Goal: Book appointment/travel/reservation

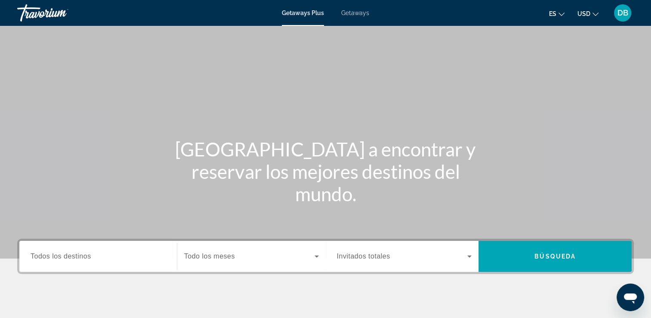
click at [360, 15] on span "Getaways" at bounding box center [355, 12] width 28 height 7
click at [111, 261] on input "Destination Todos los destinos" at bounding box center [98, 256] width 135 height 10
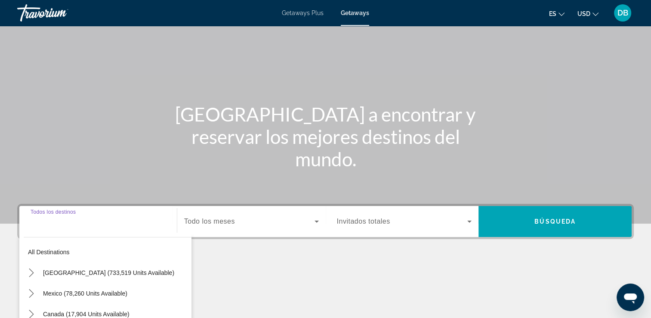
scroll to position [147, 0]
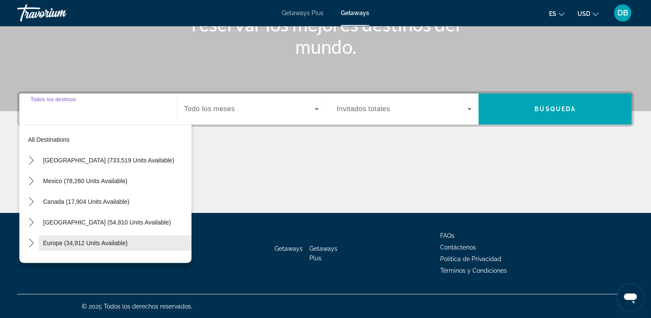
click at [137, 239] on span "Select destination: Europe (34,912 units available)" at bounding box center [115, 242] width 153 height 21
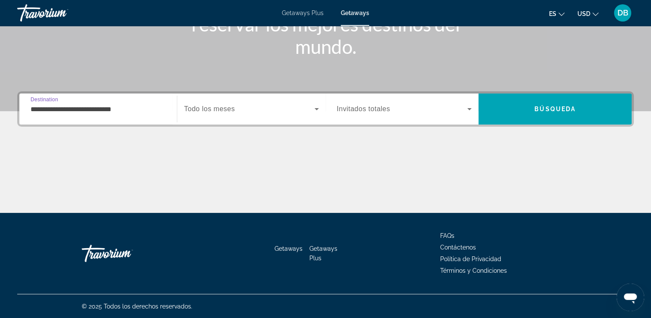
click at [151, 109] on input "**********" at bounding box center [98, 109] width 135 height 10
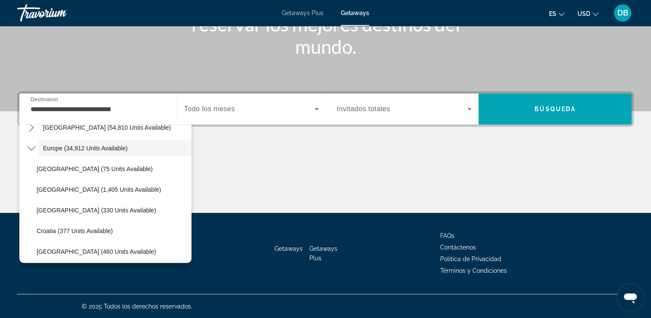
scroll to position [103, 0]
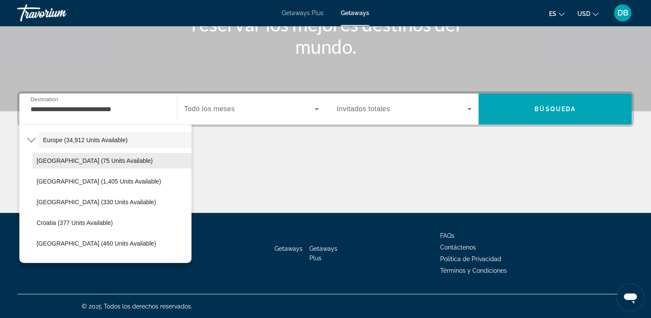
click at [82, 164] on span "Select destination: Andorra (75 units available)" at bounding box center [111, 160] width 159 height 21
type input "**********"
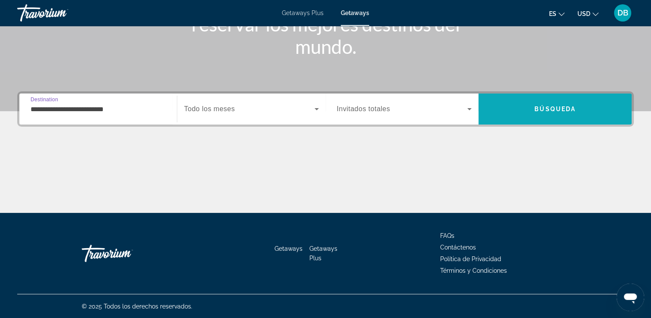
click at [513, 113] on span "Search" at bounding box center [555, 109] width 153 height 21
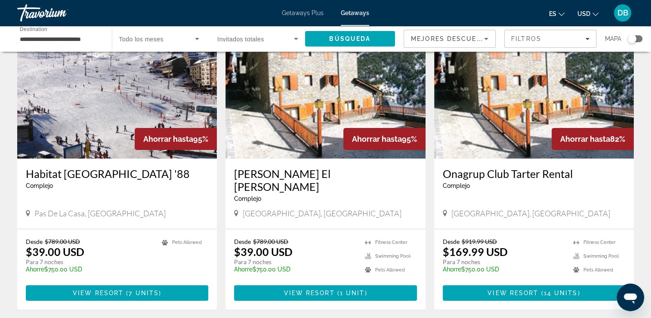
scroll to position [73, 0]
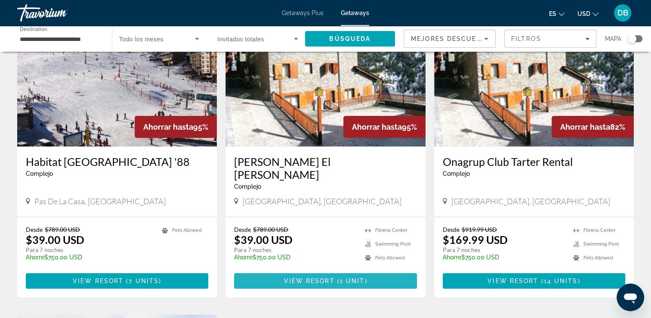
click at [259, 270] on span "Main content" at bounding box center [325, 280] width 182 height 21
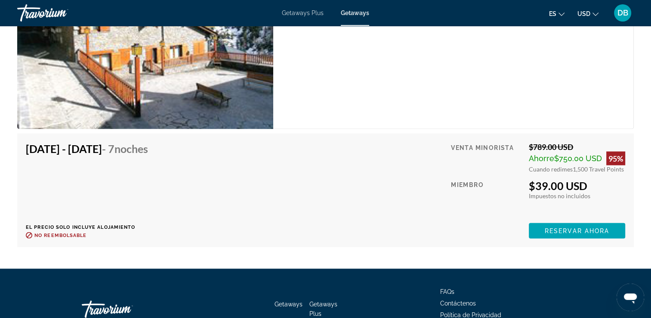
scroll to position [1533, 0]
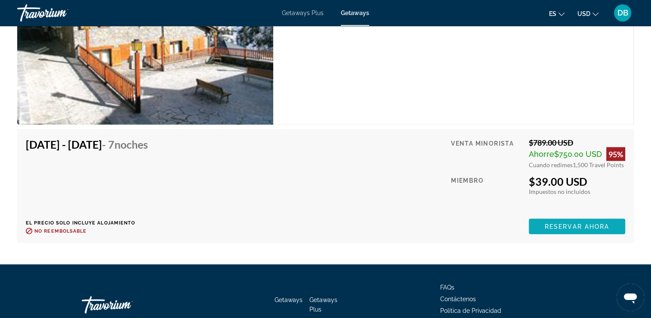
click at [574, 228] on span "Reservar ahora" at bounding box center [577, 226] width 65 height 7
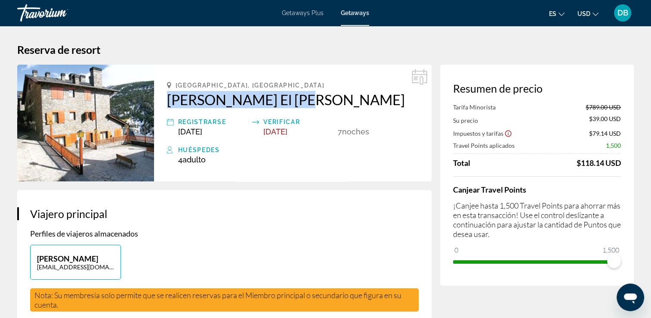
drag, startPoint x: 165, startPoint y: 100, endPoint x: 314, endPoint y: 106, distance: 149.0
click at [314, 106] on div "Canillo, Andorra Ona Dorada El Tarter Registrarse Nov 1, 2025 Verificar Nov 8, …" at bounding box center [293, 123] width 278 height 117
copy h2 "Ona Dorada El Tarter"
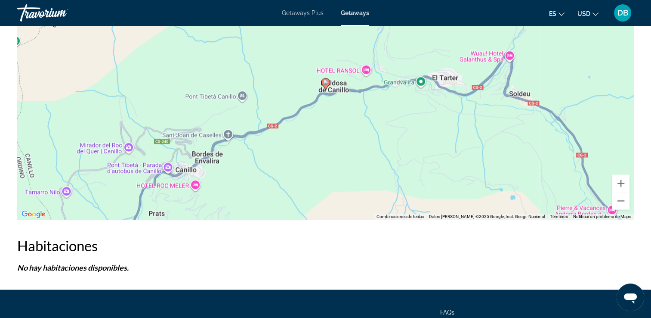
scroll to position [1276, 0]
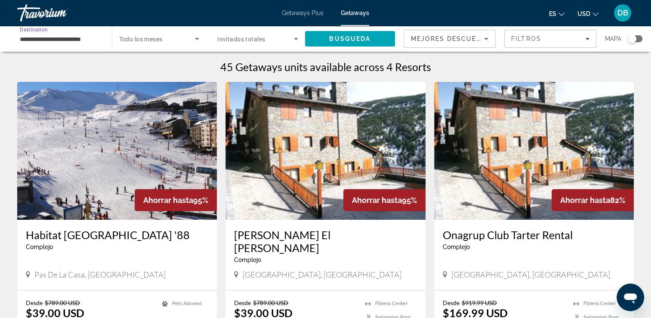
click at [80, 41] on input "**********" at bounding box center [60, 39] width 81 height 10
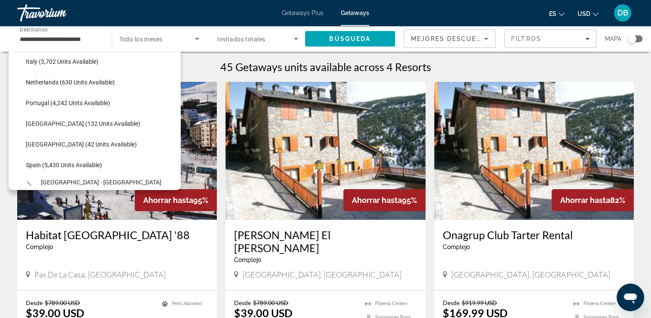
scroll to position [365, 0]
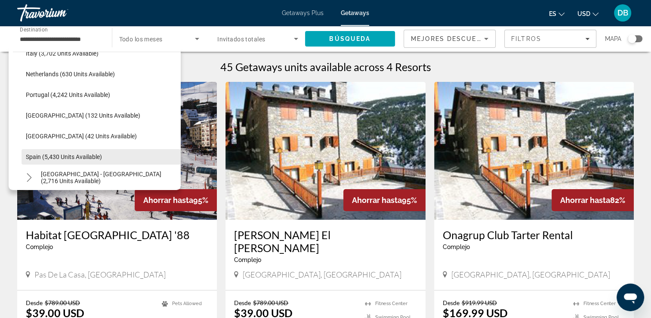
click at [127, 157] on span "Select destination: Spain (5,430 units available)" at bounding box center [101, 156] width 159 height 21
type input "**********"
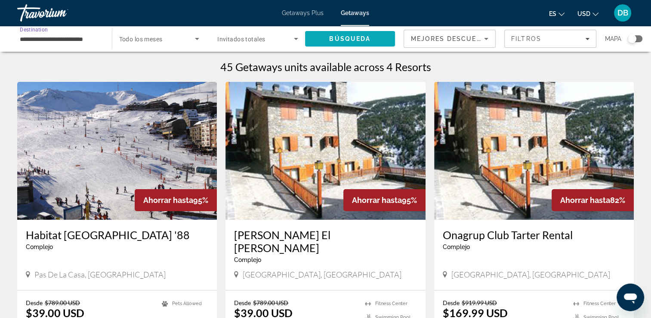
click at [336, 34] on span "Search" at bounding box center [350, 38] width 90 height 21
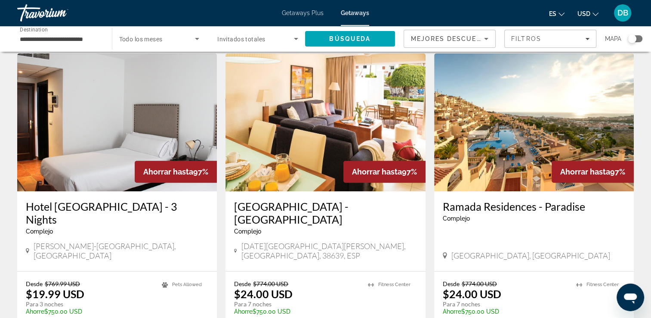
scroll to position [327, 0]
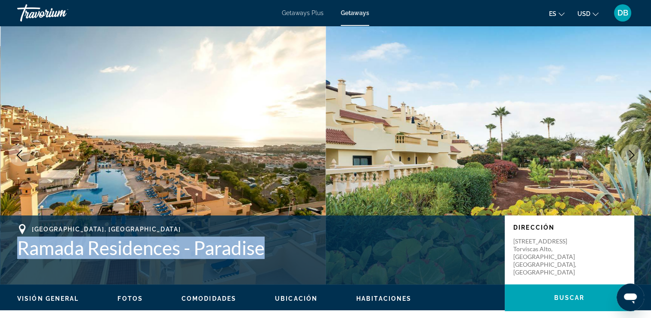
drag, startPoint x: 17, startPoint y: 245, endPoint x: 266, endPoint y: 248, distance: 249.2
click at [266, 248] on h1 "Ramada Residences - Paradise" at bounding box center [256, 247] width 479 height 22
copy h1 "Ramada Residences - Paradise"
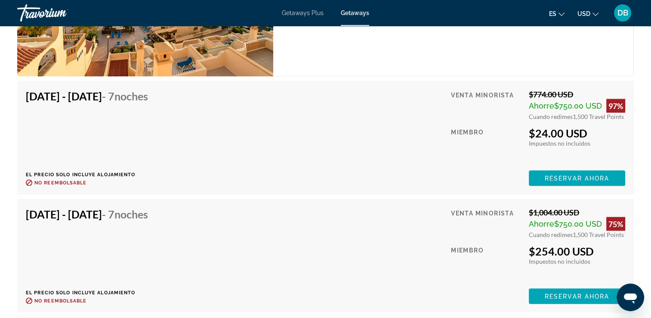
scroll to position [1652, 0]
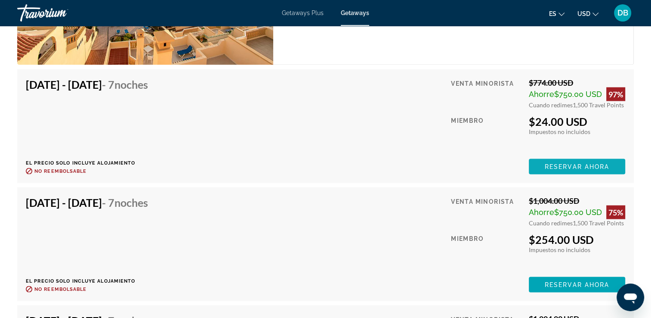
click at [550, 156] on span "Main content" at bounding box center [577, 166] width 96 height 21
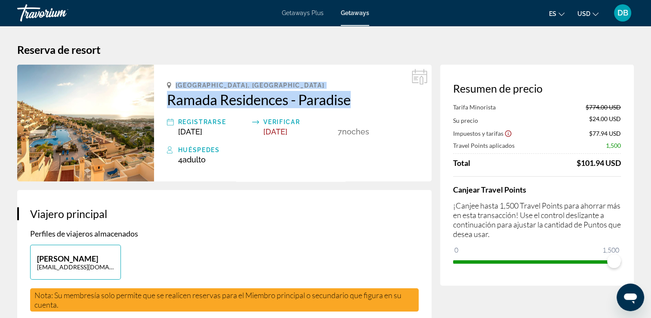
drag, startPoint x: 175, startPoint y: 84, endPoint x: 357, endPoint y: 97, distance: 183.0
click at [357, 97] on div "Playa de las Americas,Tenerife, 38660, ESP Ramada Residences - Paradise Registr…" at bounding box center [293, 123] width 278 height 117
copy div "Playa de las Americas,Tenerife, 38660, ESP Ramada Residences - Paradise"
